Goal: Task Accomplishment & Management: Manage account settings

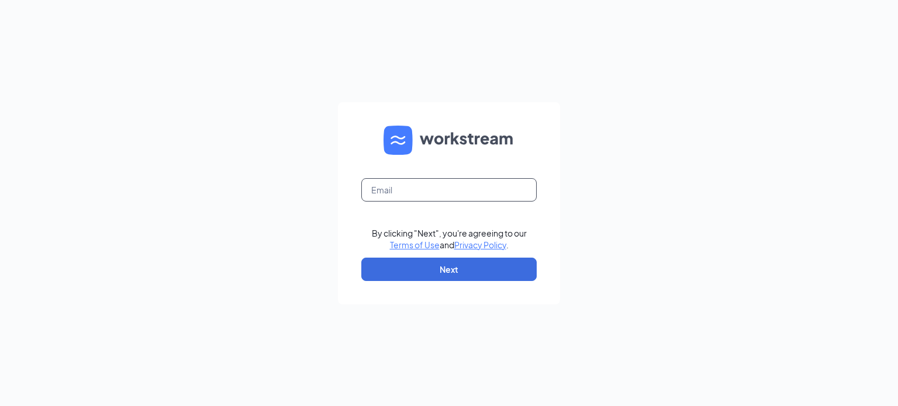
click at [398, 189] on input "text" at bounding box center [448, 189] width 175 height 23
type input "[EMAIL_ADDRESS][DOMAIN_NAME]"
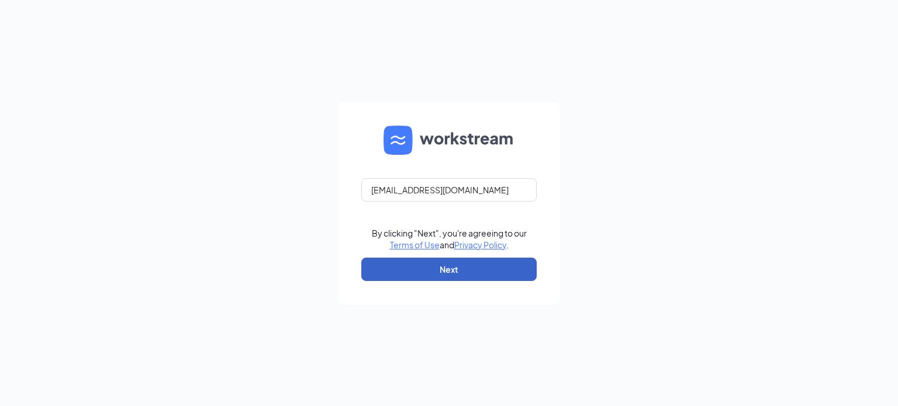
click at [446, 265] on button "Next" at bounding box center [448, 269] width 175 height 23
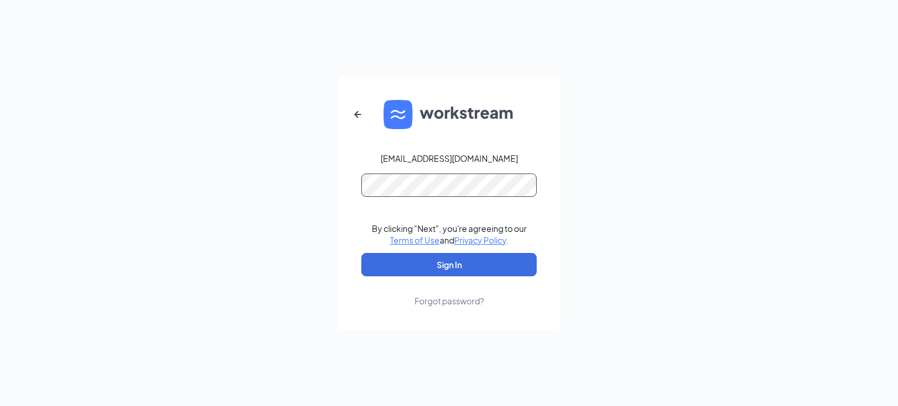
click at [361, 253] on button "Sign In" at bounding box center [448, 264] width 175 height 23
